Goal: Find specific page/section: Find specific page/section

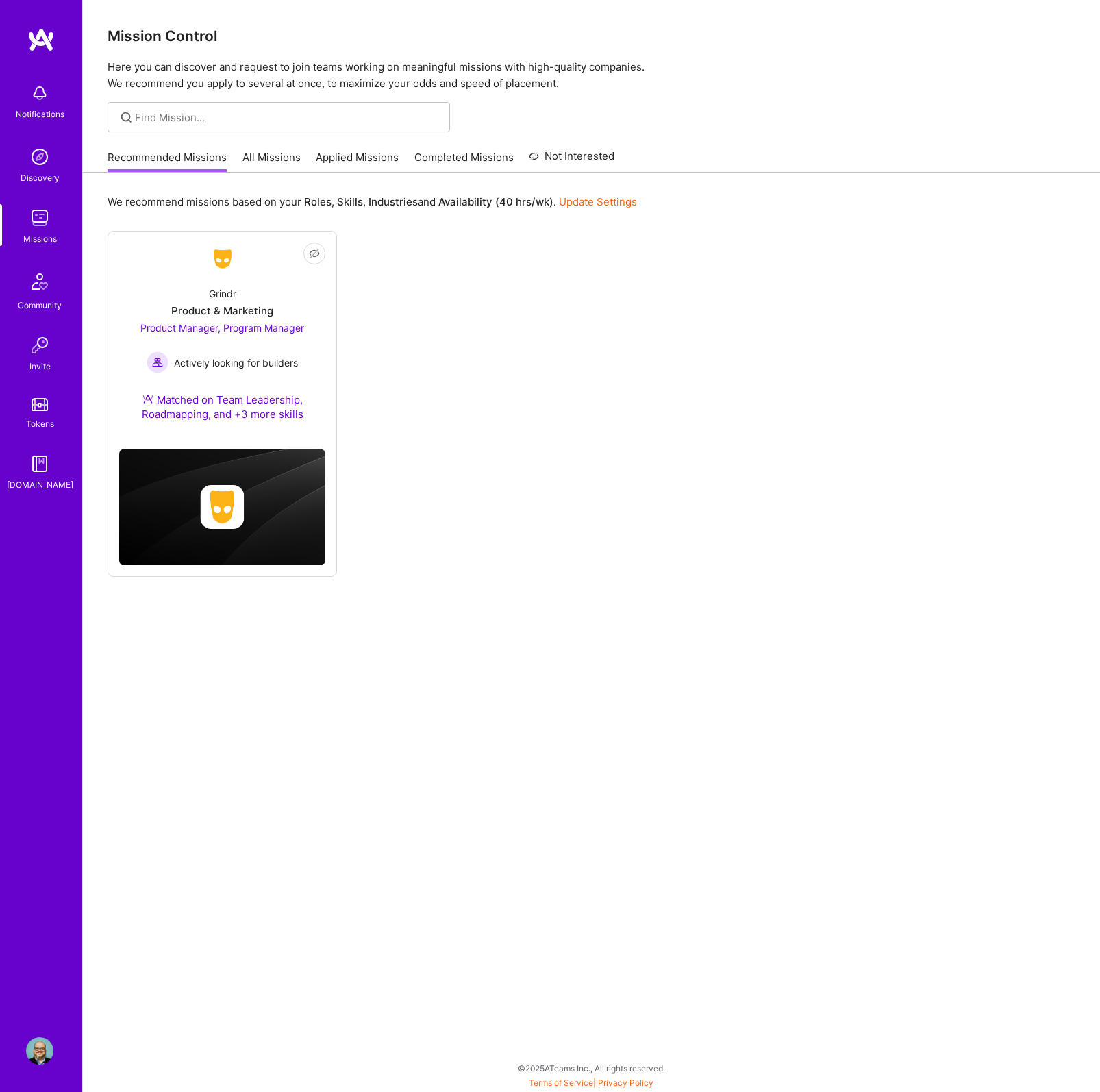
click at [265, 159] on link "All Missions" at bounding box center [271, 161] width 58 height 22
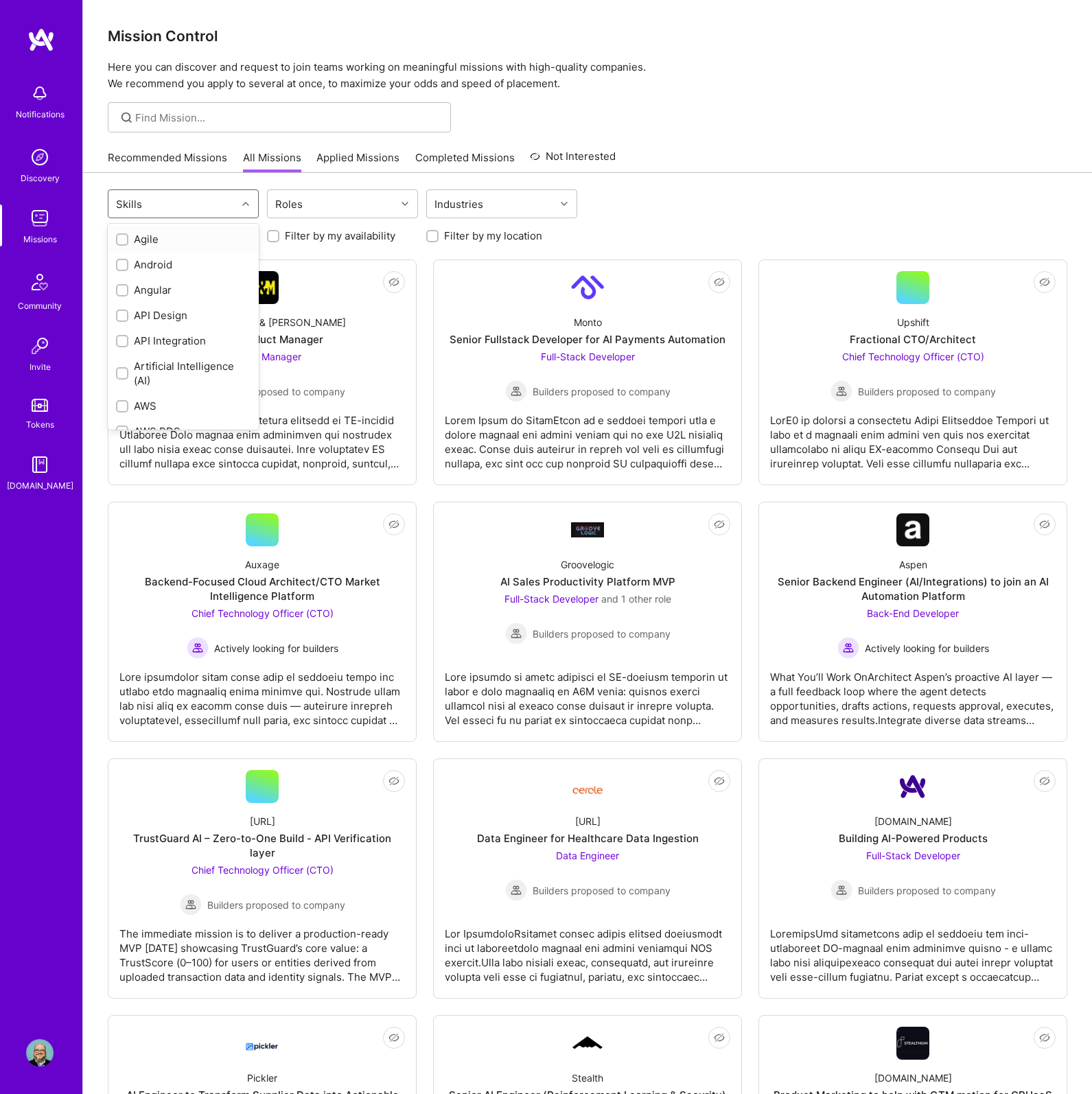
click at [236, 207] on div "Skills" at bounding box center [172, 204] width 128 height 28
type input "product"
click at [121, 288] on input "checkbox" at bounding box center [124, 291] width 10 height 10
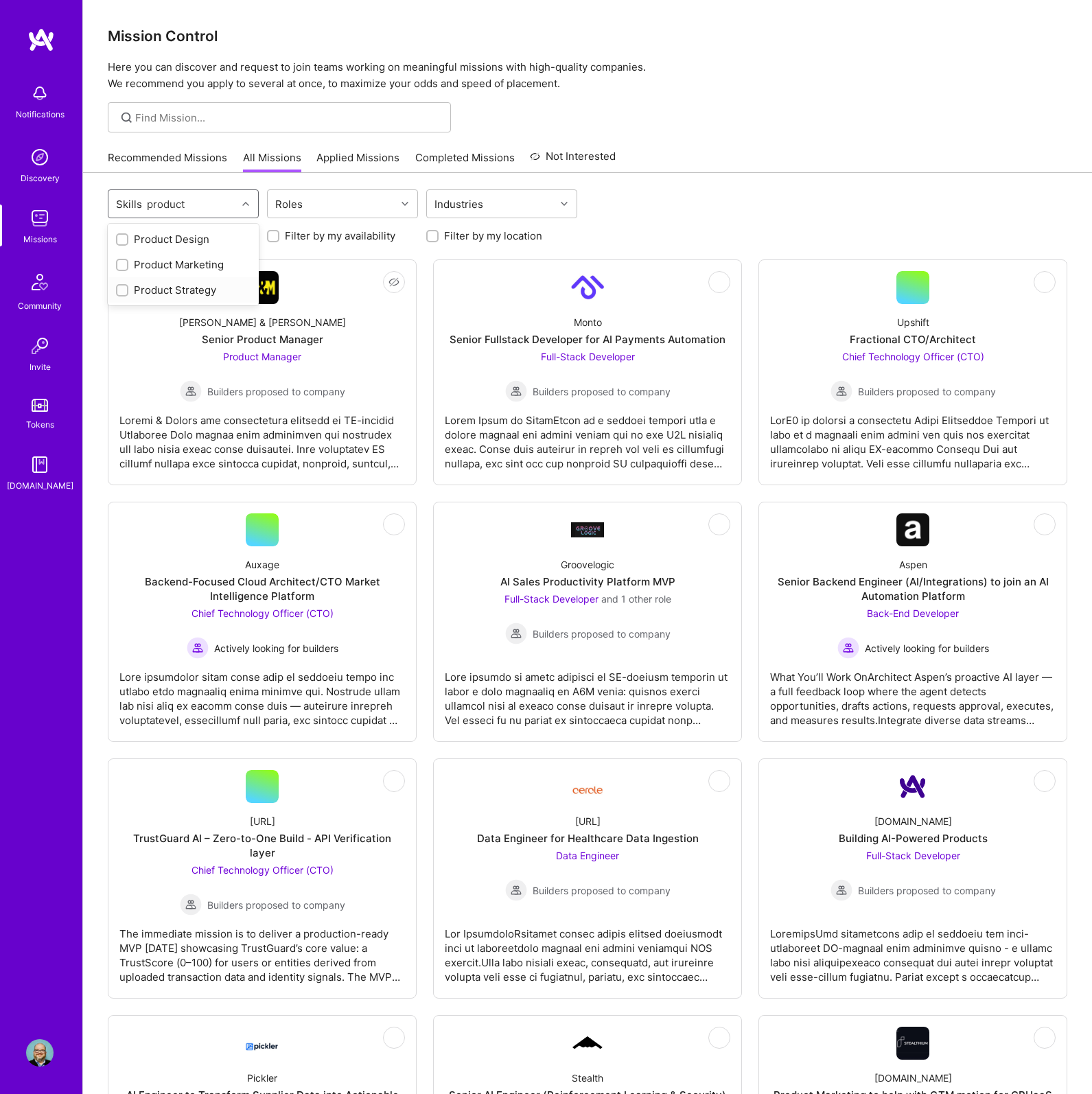
checkbox input "true"
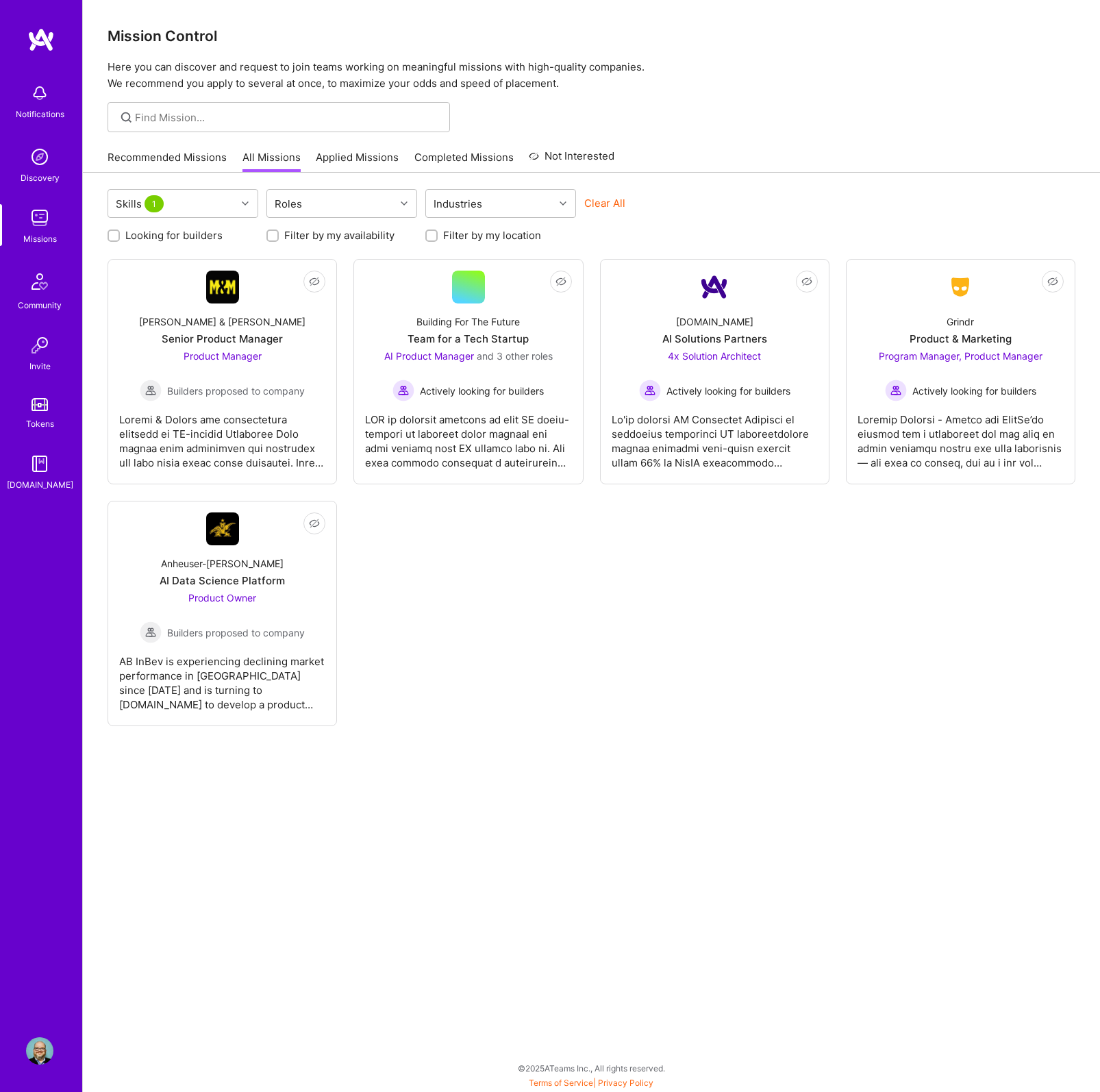
click at [507, 544] on div "Not Interested Morgan & Morgan Senior Product Manager Product Manager Builders …" at bounding box center [591, 492] width 968 height 467
click at [420, 156] on link "Completed Missions" at bounding box center [463, 161] width 99 height 22
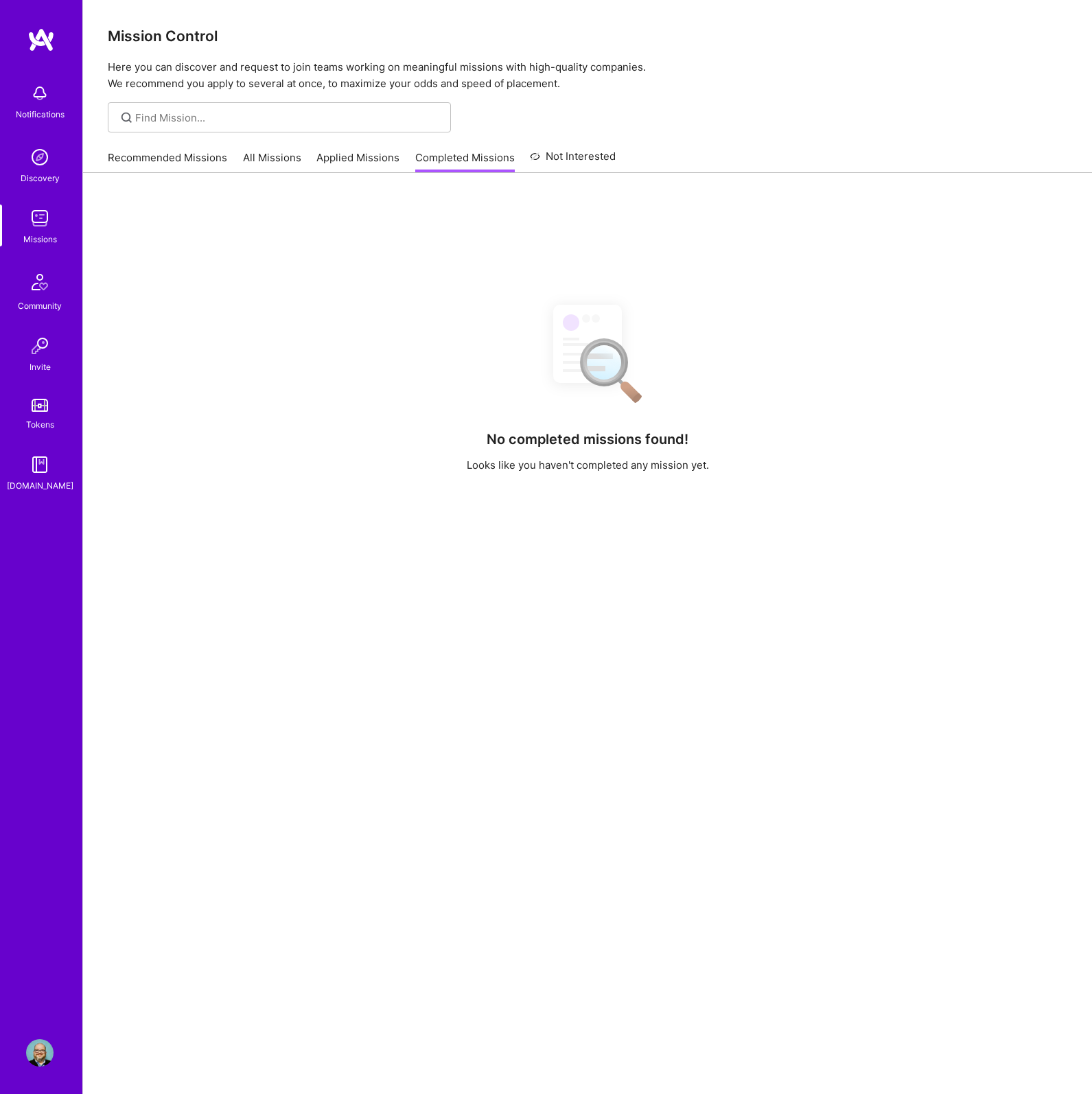
click at [276, 162] on link "All Missions" at bounding box center [272, 162] width 58 height 22
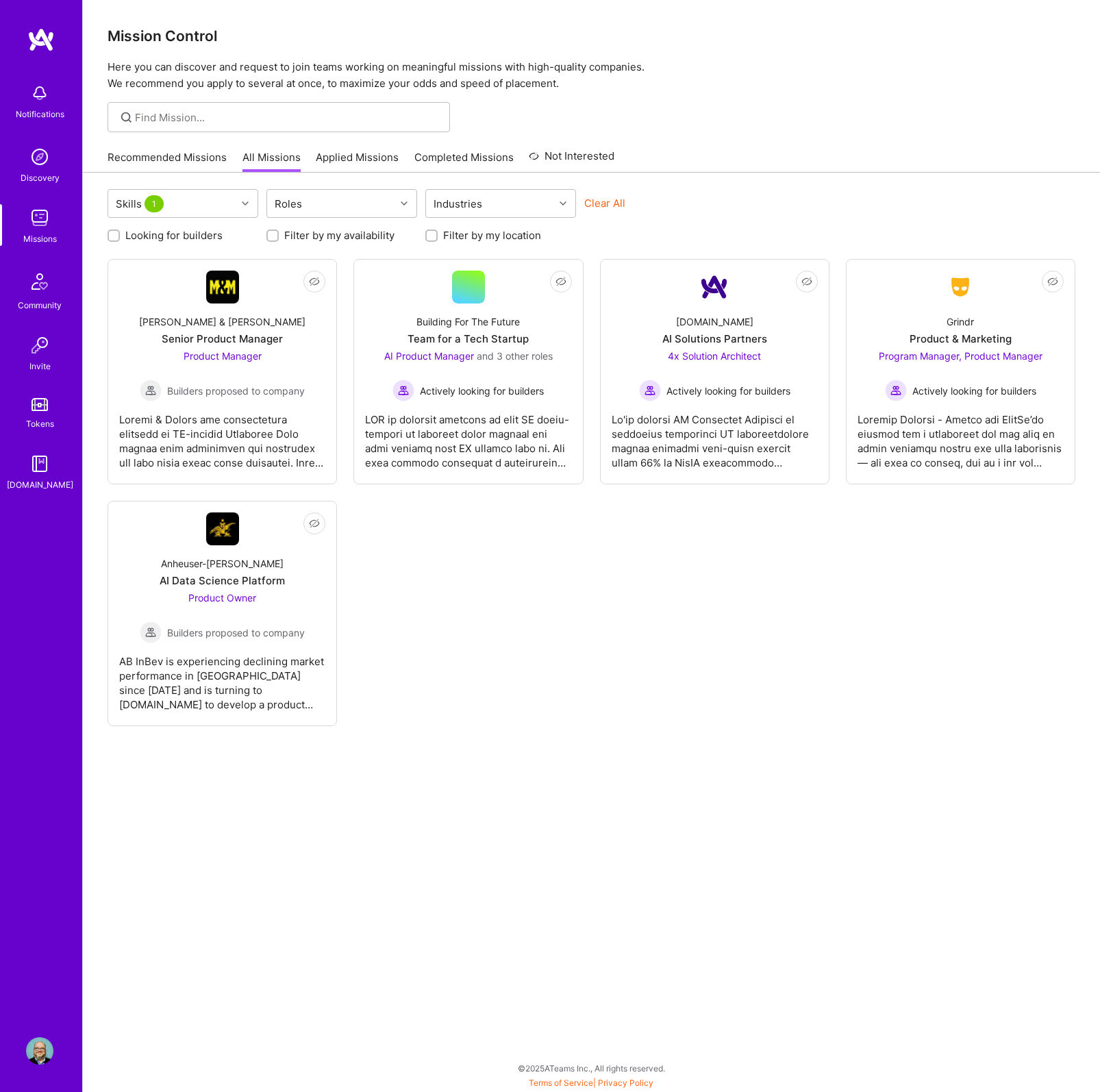
click at [342, 155] on link "Applied Missions" at bounding box center [356, 161] width 83 height 22
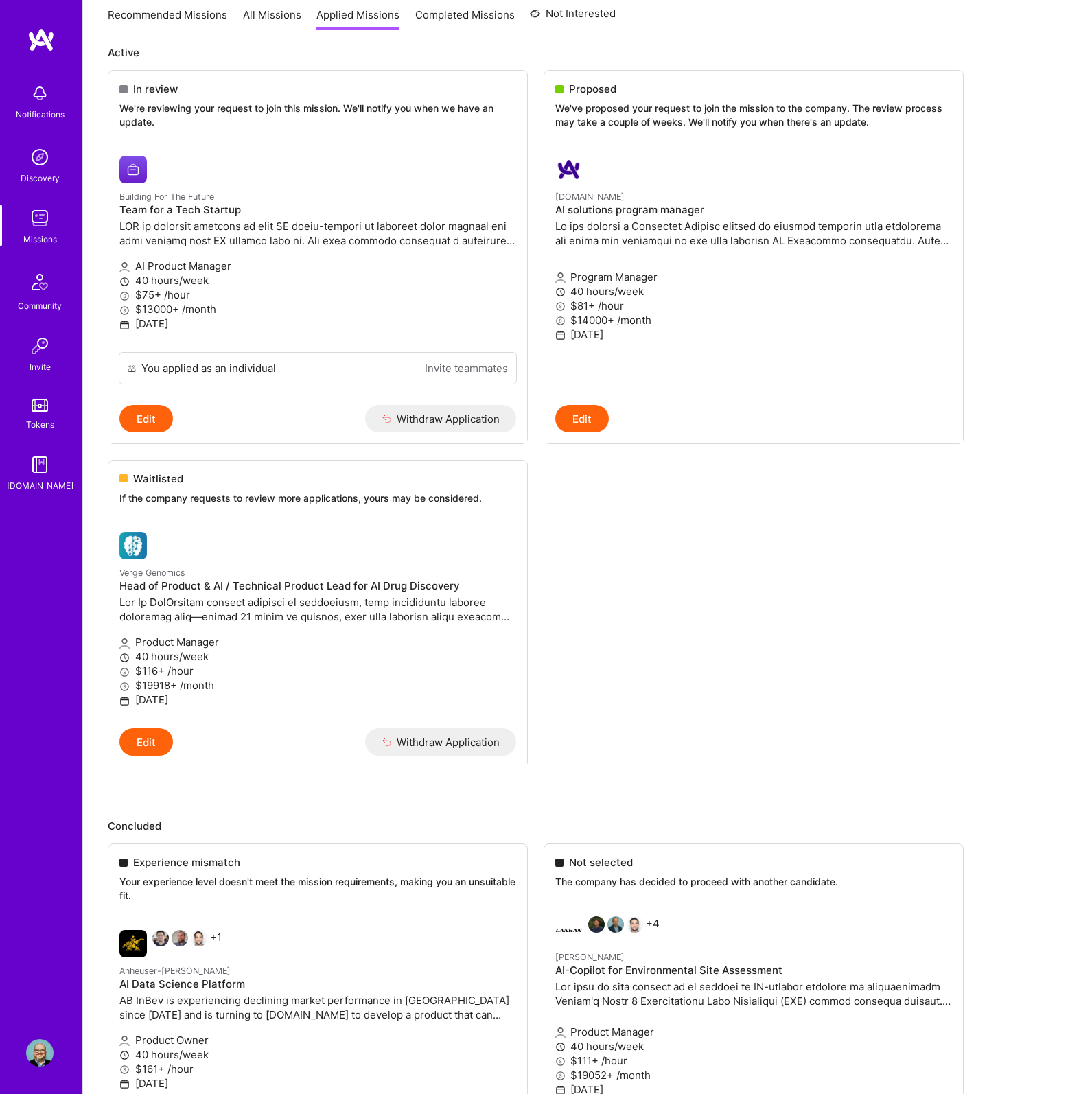
scroll to position [80, 0]
